Goal: Check status: Check status

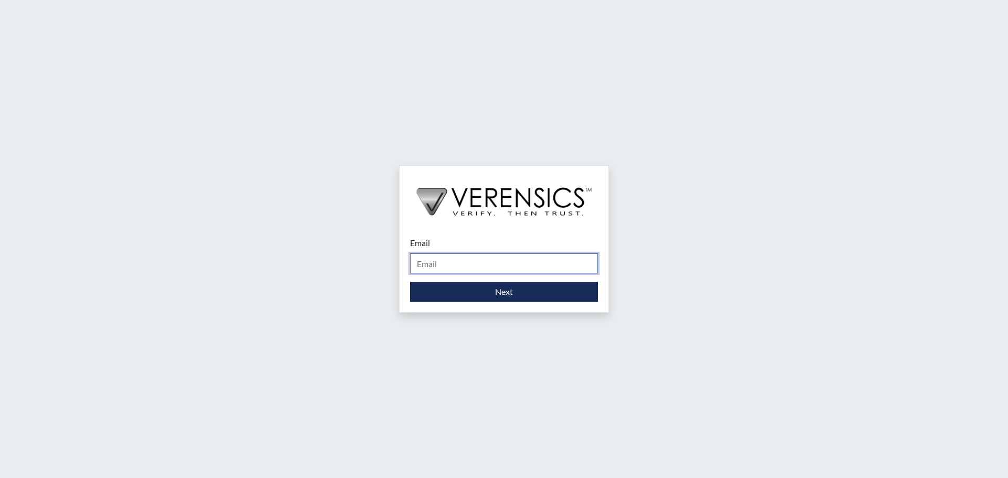
click at [443, 265] on input "Email" at bounding box center [504, 263] width 188 height 20
type input "[EMAIL_ADDRESS][PERSON_NAME][DOMAIN_NAME]"
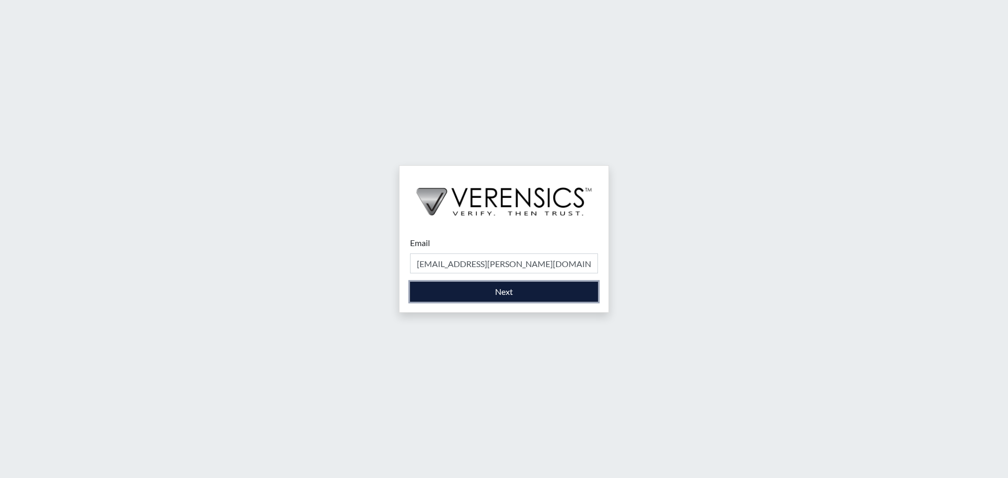
click at [481, 289] on button "Next" at bounding box center [504, 292] width 188 height 20
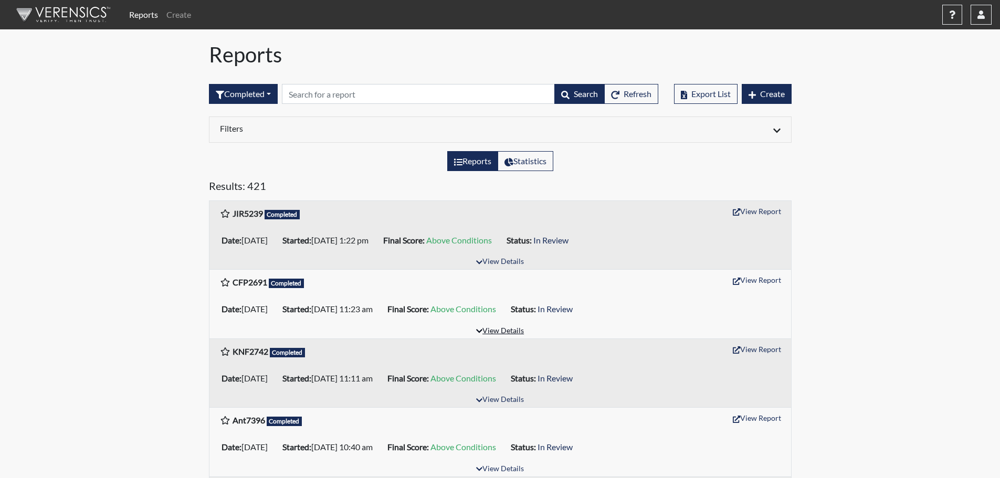
click at [512, 331] on button "View Details" at bounding box center [499, 331] width 57 height 14
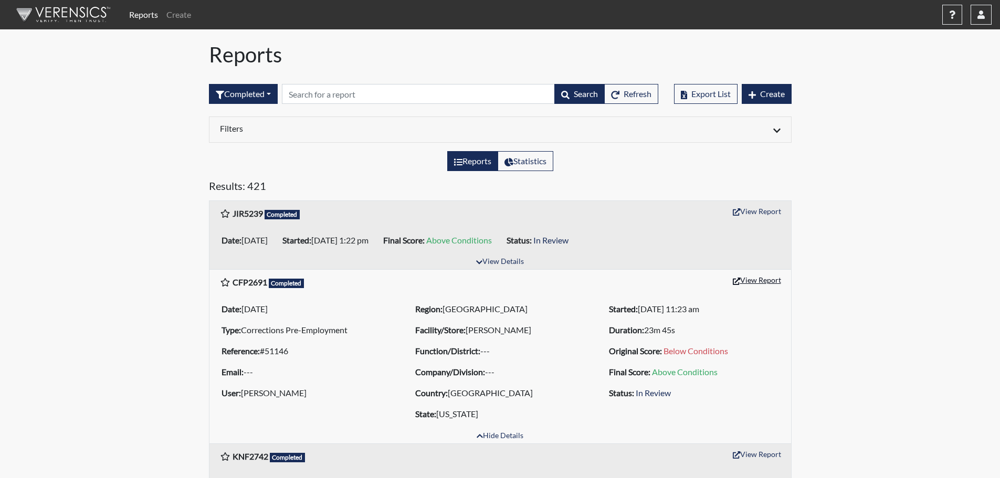
click at [746, 279] on button "View Report" at bounding box center [757, 280] width 58 height 16
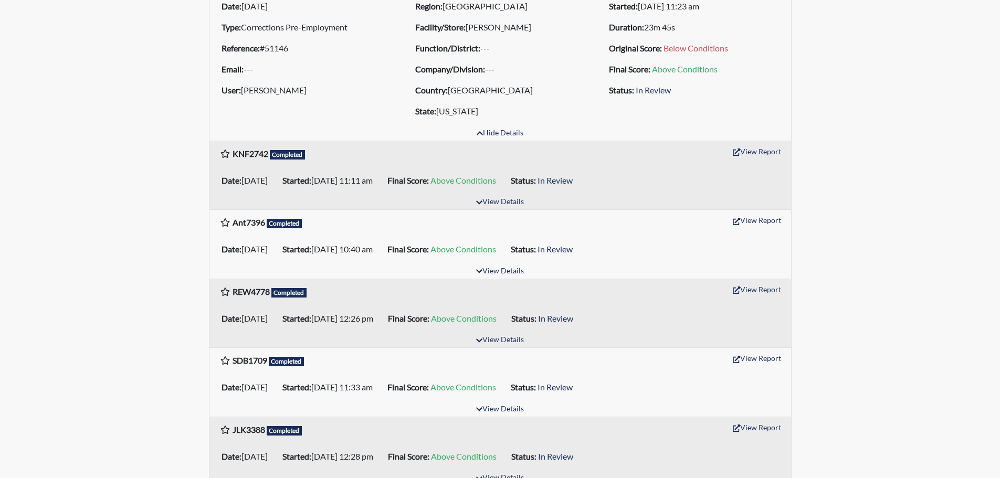
scroll to position [315, 0]
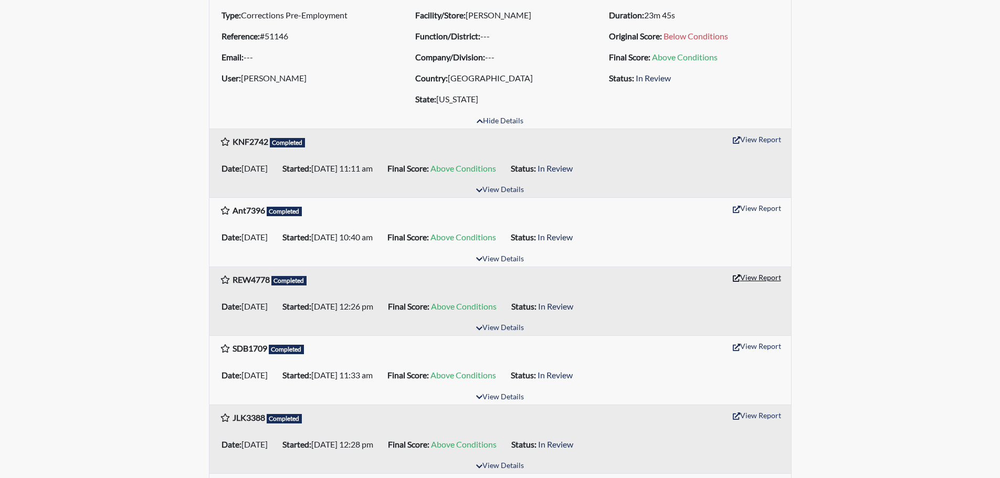
click at [761, 277] on button "View Report" at bounding box center [757, 277] width 58 height 16
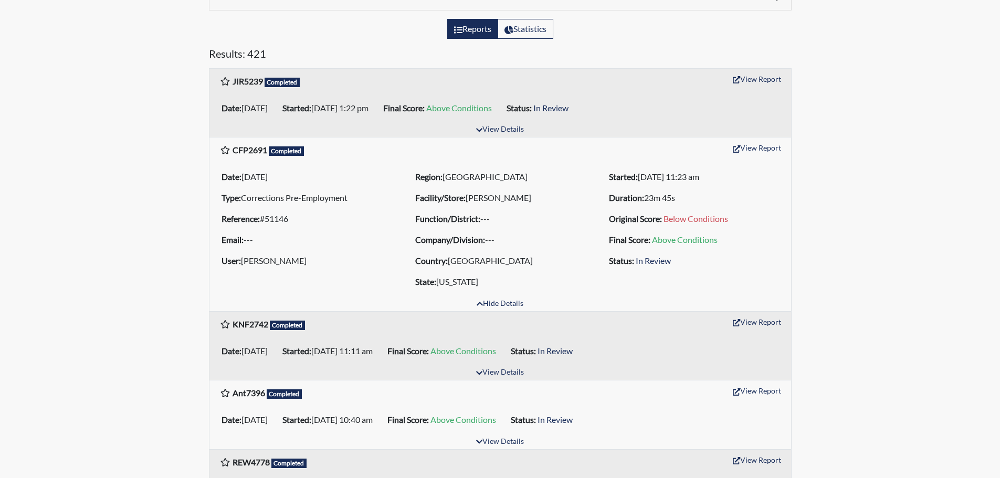
scroll to position [0, 0]
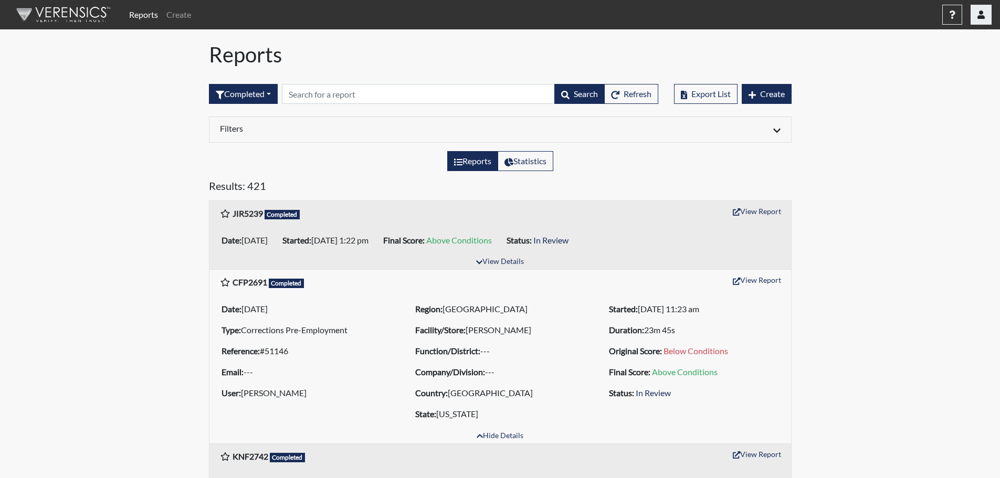
click at [985, 17] on button "button" at bounding box center [980, 15] width 21 height 20
click at [886, 141] on link "Sign Out" at bounding box center [876, 132] width 230 height 17
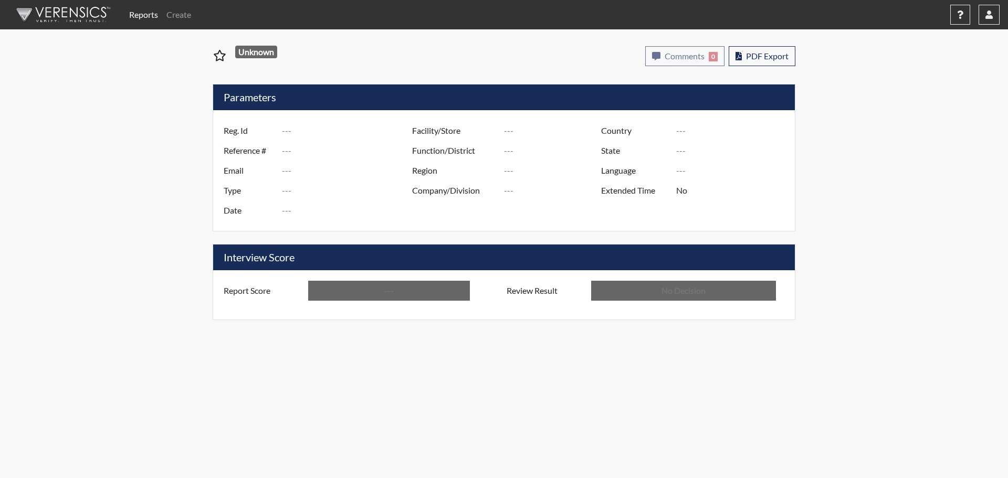
type input "CFP2691"
type input "51146"
type input "---"
type input "Corrections Pre-Employment"
type input "Sep 8, 2025"
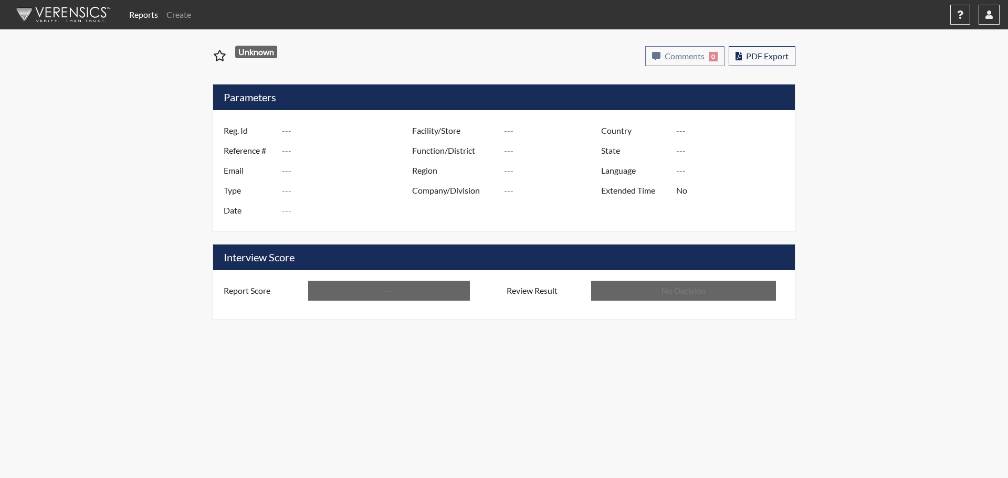
type input "[PERSON_NAME]"
type input "[GEOGRAPHIC_DATA]"
type input "[US_STATE]"
type input "English"
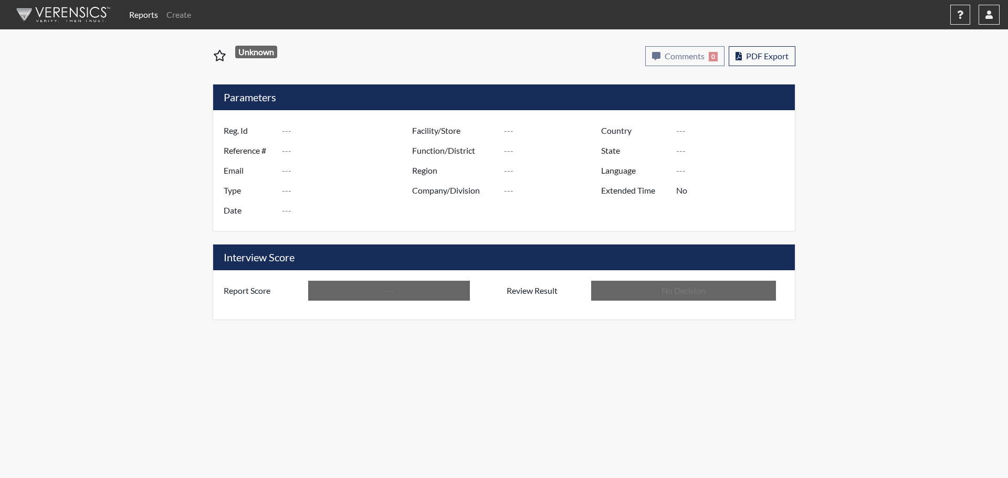
type input "Above Conditions"
type input "In Review"
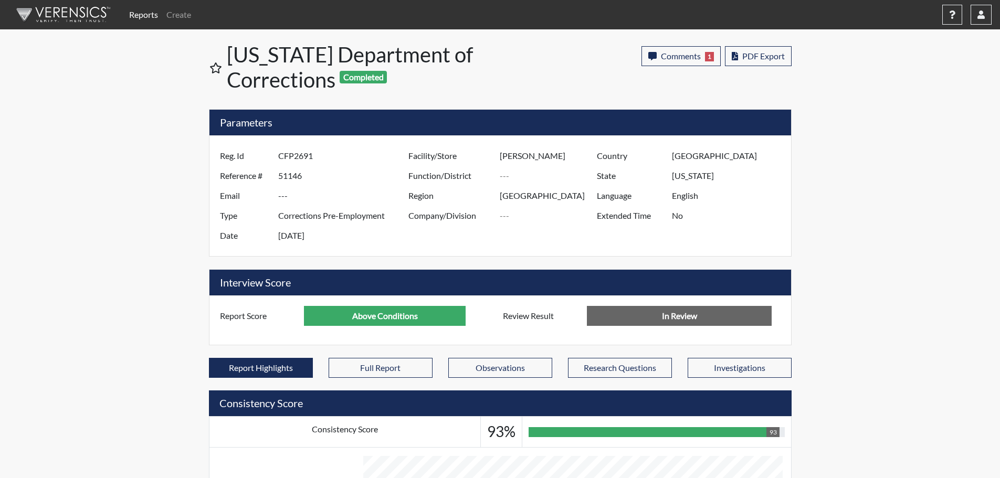
scroll to position [174, 436]
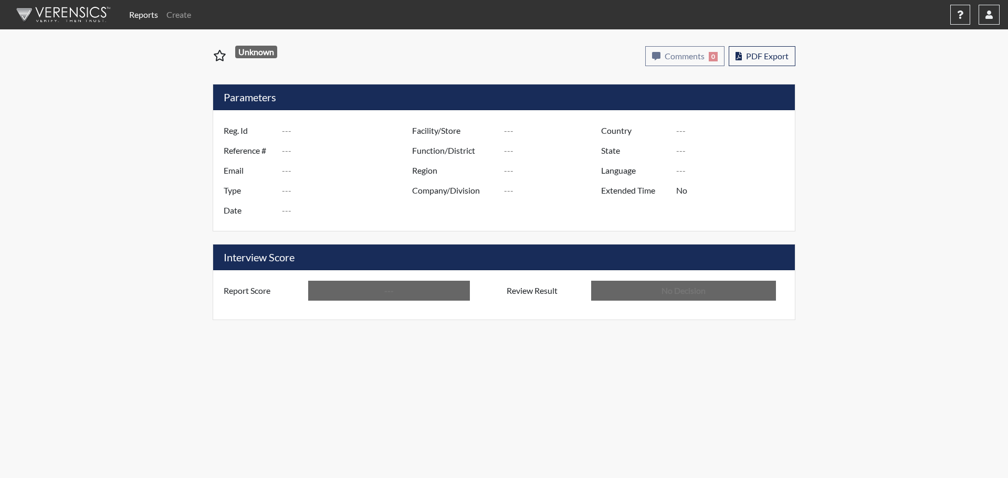
type input "REW4778"
type input "50971"
type input "---"
type input "Corrections Pre-Employment"
type input "Aug 27, 2025"
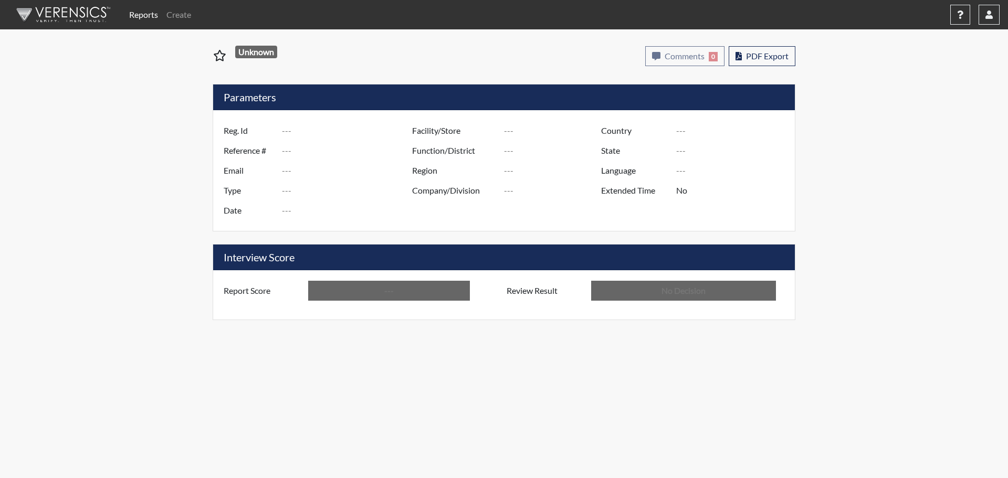
type input "[PERSON_NAME]"
type input "[GEOGRAPHIC_DATA]"
type input "[US_STATE]"
type input "English"
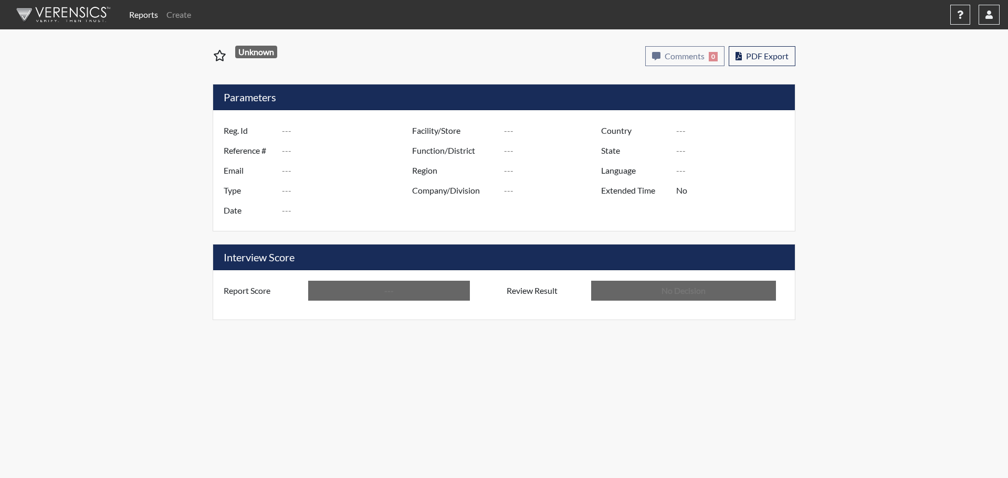
type input "Above Conditions"
type input "In Review"
